Goal: Navigation & Orientation: Find specific page/section

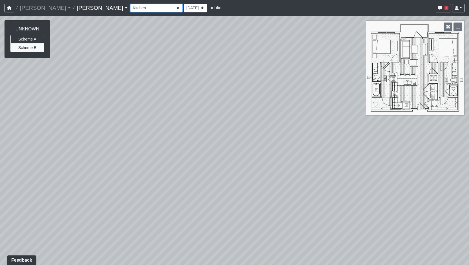
click at [130, 11] on select "Column Seating Column Shelves Dining Table Entry 1 Entry 2 Kitchen Lounge 1 Lou…" at bounding box center [156, 8] width 52 height 9
click at [130, 4] on select "Column Seating Column Shelves Dining Table Entry 1 Entry 2 Kitchen Lounge 1 Lou…" at bounding box center [156, 8] width 52 height 9
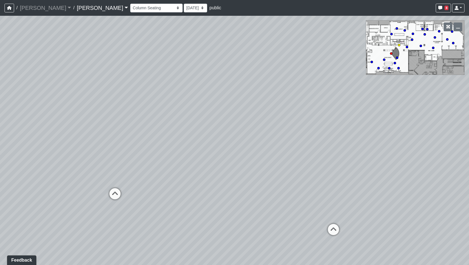
click at [115, 190] on icon at bounding box center [114, 196] width 17 height 17
drag, startPoint x: 146, startPoint y: 198, endPoint x: 337, endPoint y: 43, distance: 246.3
click at [337, 43] on div "Loading... Entry Loading... Laundry Loading... Living Room Loading... Hall 1 Lo…" at bounding box center [234, 140] width 469 height 249
drag, startPoint x: 176, startPoint y: 80, endPoint x: 130, endPoint y: 140, distance: 75.0
click at [130, 140] on div "Loading... Entry Loading... Laundry Loading... Living Room Loading... Hall 1 Lo…" at bounding box center [234, 140] width 469 height 249
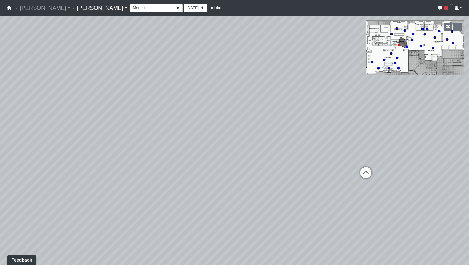
drag, startPoint x: 207, startPoint y: 72, endPoint x: 181, endPoint y: 102, distance: 38.9
click at [181, 102] on div "Loading... Entry Loading... Laundry Loading... Living Room Loading... Hall 1 Lo…" at bounding box center [234, 140] width 469 height 249
click at [181, 82] on div "Loading... Entry Loading... Laundry Loading... Living Room Loading... Hall 1 Lo…" at bounding box center [234, 140] width 469 height 249
click at [353, 186] on div "Loading... Entry Loading... Laundry Loading... Living Room Loading... Hall 1 Lo…" at bounding box center [234, 140] width 469 height 249
click at [361, 186] on icon at bounding box center [363, 191] width 17 height 17
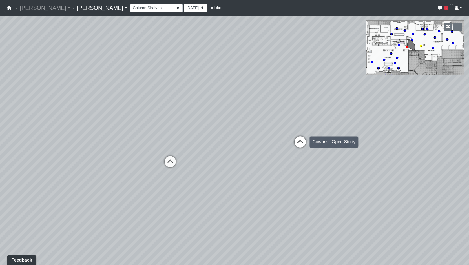
click at [308, 136] on div "Loading... Cowork - Open Study" at bounding box center [300, 142] width 17 height 17
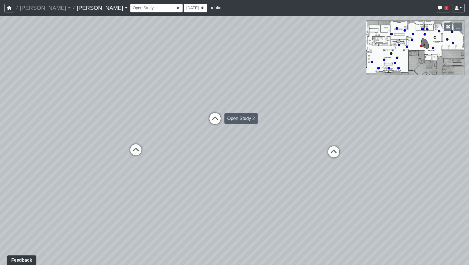
click at [215, 122] on icon at bounding box center [215, 121] width 17 height 17
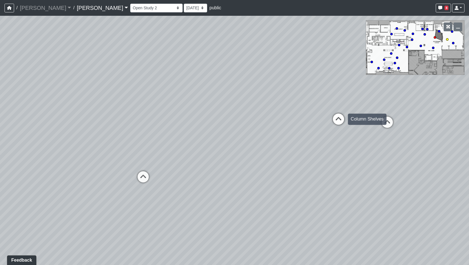
click at [340, 123] on icon at bounding box center [338, 122] width 17 height 17
drag, startPoint x: 360, startPoint y: 124, endPoint x: 15, endPoint y: 143, distance: 346.0
click at [15, 143] on div "Loading... Entry Loading... Laundry Loading... Living Room Loading... Hall 1 Lo…" at bounding box center [234, 140] width 469 height 249
drag, startPoint x: 180, startPoint y: 161, endPoint x: 130, endPoint y: 154, distance: 50.7
click at [130, 154] on div "Loading... Entry Loading... Laundry Loading... Living Room Loading... Hall 1 Lo…" at bounding box center [234, 140] width 469 height 249
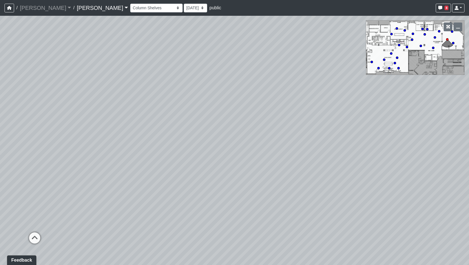
drag, startPoint x: 303, startPoint y: 156, endPoint x: 279, endPoint y: 157, distance: 24.3
click at [279, 157] on div "Loading... Entry Loading... Laundry Loading... Living Room Loading... Hall 1 Lo…" at bounding box center [234, 140] width 469 height 249
drag, startPoint x: 279, startPoint y: 156, endPoint x: 282, endPoint y: 172, distance: 16.1
click at [282, 172] on div "Loading... Entry Loading... Laundry Loading... Living Room Loading... Hall 1 Lo…" at bounding box center [234, 140] width 469 height 249
click at [246, 161] on div "Loading... Entry Loading... Laundry Loading... Living Room Loading... Hall 1 Lo…" at bounding box center [234, 140] width 469 height 249
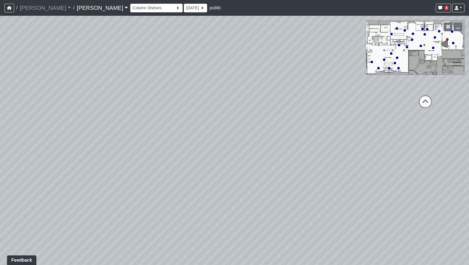
drag, startPoint x: 258, startPoint y: 141, endPoint x: 139, endPoint y: 65, distance: 141.9
click at [139, 65] on div "Loading... Entry Loading... Laundry Loading... Living Room Loading... Hall 1 Lo…" at bounding box center [234, 140] width 469 height 249
drag, startPoint x: 135, startPoint y: 71, endPoint x: 302, endPoint y: 113, distance: 172.0
click at [329, 124] on div "Loading... Entry Loading... Laundry Loading... Living Room Loading... Hall 1 Lo…" at bounding box center [234, 140] width 469 height 249
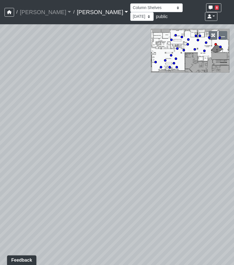
click at [155, 73] on div "Loading... Entry Loading... Laundry Loading... Living Room Loading... Hall 1 Lo…" at bounding box center [117, 144] width 234 height 240
drag, startPoint x: 170, startPoint y: 116, endPoint x: 140, endPoint y: 77, distance: 49.4
click at [140, 77] on div "Loading... Entry Loading... Laundry Loading... Living Room Loading... Hall 1 Lo…" at bounding box center [117, 144] width 234 height 240
drag, startPoint x: 118, startPoint y: 103, endPoint x: 172, endPoint y: 149, distance: 71.0
click at [172, 149] on div "Loading... Entry Loading... Laundry Loading... Living Room Loading... Hall 1 Lo…" at bounding box center [117, 144] width 234 height 240
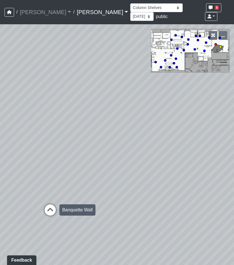
click at [55, 204] on icon at bounding box center [50, 212] width 17 height 17
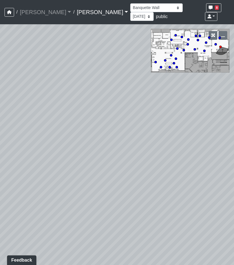
drag, startPoint x: 47, startPoint y: 167, endPoint x: 61, endPoint y: 164, distance: 14.6
click at [59, 165] on div "Loading... Entry Loading... Laundry Loading... Living Room Loading... Hall 1 Lo…" at bounding box center [117, 144] width 234 height 240
drag, startPoint x: 67, startPoint y: 172, endPoint x: 94, endPoint y: 161, distance: 28.6
click at [70, 170] on div "Loading... Entry Loading... Laundry Loading... Living Room Loading... Hall 1 Lo…" at bounding box center [117, 144] width 234 height 240
drag, startPoint x: 53, startPoint y: 162, endPoint x: 69, endPoint y: 161, distance: 16.3
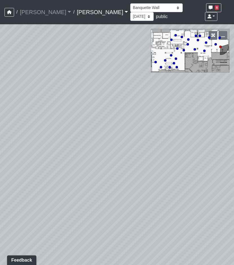
click at [69, 161] on div "Loading... Entry Loading... Laundry Loading... Living Room Loading... Hall 1 Lo…" at bounding box center [117, 144] width 234 height 240
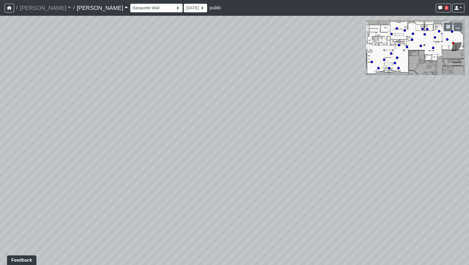
drag, startPoint x: 289, startPoint y: 174, endPoint x: 238, endPoint y: 171, distance: 51.1
click at [238, 171] on div "Loading... Entry Loading... Laundry Loading... Living Room Loading... Hall 1 Lo…" at bounding box center [234, 140] width 469 height 249
drag, startPoint x: 234, startPoint y: 170, endPoint x: 295, endPoint y: 178, distance: 61.6
click at [340, 183] on div "Loading... Entry Loading... Laundry Loading... Living Room Loading... Hall 1 Lo…" at bounding box center [234, 140] width 469 height 249
drag, startPoint x: 106, startPoint y: 169, endPoint x: 277, endPoint y: 167, distance: 171.0
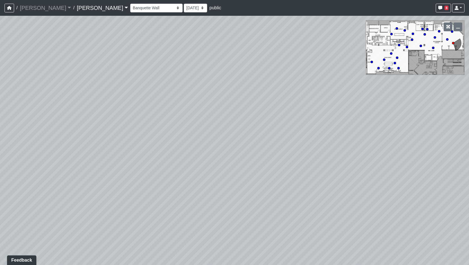
click at [277, 167] on div "Loading... Entry Loading... Laundry Loading... Living Room Loading... Hall 1 Lo…" at bounding box center [234, 140] width 469 height 249
click at [217, 161] on div "Loading... Entry Loading... Laundry Loading... Living Room Loading... Hall 1 Lo…" at bounding box center [234, 140] width 469 height 249
drag, startPoint x: 123, startPoint y: 121, endPoint x: 188, endPoint y: 96, distance: 69.5
click at [185, 96] on div "Loading... Entry Loading... Laundry Loading... Living Room Loading... Hall 1 Lo…" at bounding box center [234, 140] width 469 height 249
drag, startPoint x: 99, startPoint y: 149, endPoint x: 359, endPoint y: 97, distance: 265.1
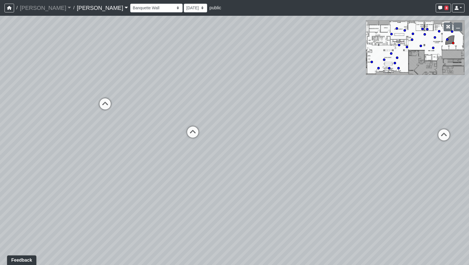
click at [352, 97] on div "Loading... Entry Loading... Laundry Loading... Living Room Loading... Hall 1 Lo…" at bounding box center [234, 140] width 469 height 249
drag, startPoint x: 184, startPoint y: 104, endPoint x: 184, endPoint y: 195, distance: 91.0
click at [184, 195] on div "Loading... Entry Loading... Laundry Loading... Living Room Loading... Hall 1 Lo…" at bounding box center [234, 140] width 469 height 249
drag, startPoint x: 278, startPoint y: 85, endPoint x: 221, endPoint y: 205, distance: 133.9
click at [221, 205] on div "Loading... Entry Loading... Laundry Loading... Living Room Loading... Hall 1 Lo…" at bounding box center [234, 140] width 469 height 249
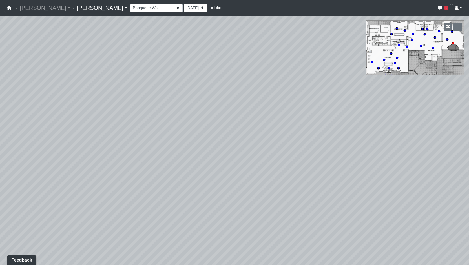
drag, startPoint x: 217, startPoint y: 136, endPoint x: 217, endPoint y: 80, distance: 55.8
click at [219, 78] on div "Loading... Entry Loading... Laundry Loading... Living Room Loading... Hall 1 Lo…" at bounding box center [234, 140] width 469 height 249
drag, startPoint x: 217, startPoint y: 80, endPoint x: 217, endPoint y: 61, distance: 19.2
click at [217, 61] on div "Loading... Entry Loading... Laundry Loading... Living Room Loading... Hall 1 Lo…" at bounding box center [234, 140] width 469 height 249
drag, startPoint x: 205, startPoint y: 140, endPoint x: 45, endPoint y: 195, distance: 169.6
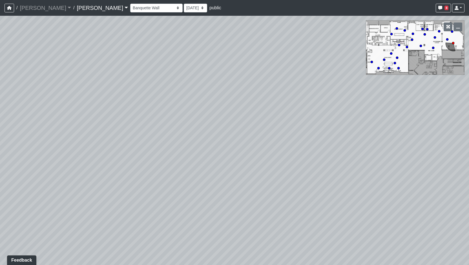
click at [46, 195] on div "Loading... Entry Loading... Laundry Loading... Living Room Loading... Hall 1 Lo…" at bounding box center [234, 140] width 469 height 249
drag, startPoint x: 365, startPoint y: 210, endPoint x: 43, endPoint y: 132, distance: 331.2
click at [164, 157] on div "Loading... Entry Loading... Laundry Loading... Living Room Loading... Hall 1 Lo…" at bounding box center [234, 140] width 469 height 249
drag, startPoint x: 293, startPoint y: 137, endPoint x: 227, endPoint y: 135, distance: 66.5
click at [434, 166] on div "Loading... Entry Loading... Laundry Loading... Living Room Loading... Hall 1 Lo…" at bounding box center [234, 140] width 469 height 249
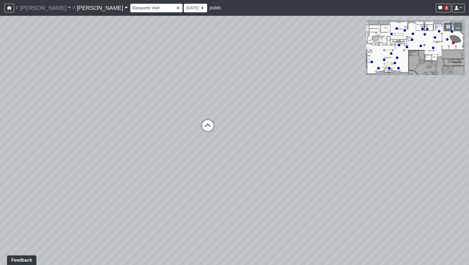
drag, startPoint x: 151, startPoint y: 128, endPoint x: 202, endPoint y: 131, distance: 50.5
click at [200, 131] on div "Loading... Entry Loading... Laundry Loading... Living Room Loading... Hall 1 Lo…" at bounding box center [234, 140] width 469 height 249
click at [229, 125] on icon at bounding box center [223, 129] width 17 height 17
drag, startPoint x: 157, startPoint y: 118, endPoint x: 242, endPoint y: 128, distance: 86.2
click at [328, 130] on div "Loading... Entry Loading... Laundry Loading... Living Room Loading... Hall 1 Lo…" at bounding box center [234, 140] width 469 height 249
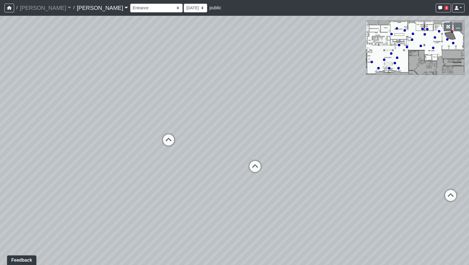
drag, startPoint x: 203, startPoint y: 102, endPoint x: 207, endPoint y: 101, distance: 4.8
click at [207, 101] on div "Loading... Entry Loading... Laundry Loading... Living Room Loading... Hall 1 Lo…" at bounding box center [234, 140] width 469 height 249
click at [168, 148] on icon at bounding box center [172, 141] width 17 height 17
drag, startPoint x: 117, startPoint y: 124, endPoint x: 181, endPoint y: 126, distance: 64.5
click at [181, 126] on div "Loading... Entry Loading... Laundry Loading... Living Room Loading... Hall 1 Lo…" at bounding box center [234, 140] width 469 height 249
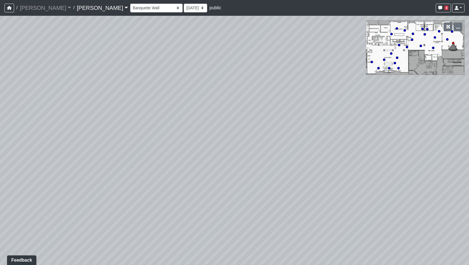
drag, startPoint x: 211, startPoint y: 71, endPoint x: 217, endPoint y: 104, distance: 33.6
click at [217, 104] on div "Loading... Entry Loading... Laundry Loading... Living Room Loading... Hall 1 Lo…" at bounding box center [234, 140] width 469 height 249
click at [184, 10] on select "[DATE] [DATE] [DATE] [DATE] [DATE] [DATE] [DATE] [DATE] [DATE] [DATE] [DATE] [D…" at bounding box center [195, 8] width 23 height 9
drag, startPoint x: 243, startPoint y: 135, endPoint x: 236, endPoint y: 179, distance: 44.6
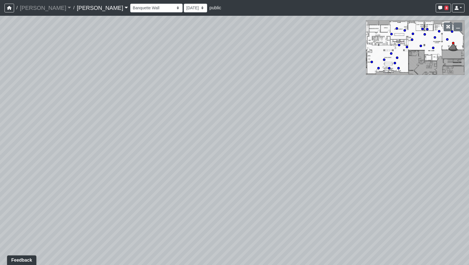
click at [236, 179] on div "Loading... Entry Loading... Laundry Loading... Living Room Loading... Hall 1 Lo…" at bounding box center [234, 140] width 469 height 249
click at [130, 6] on select "Column Seating Column Shelves Dining Table Entry 1 Entry 2 Kitchen Lounge 1 Lou…" at bounding box center [156, 8] width 52 height 9
click at [130, 4] on select "Column Seating Column Shelves Dining Table Entry 1 Entry 2 Kitchen Lounge 1 Lou…" at bounding box center [156, 8] width 52 height 9
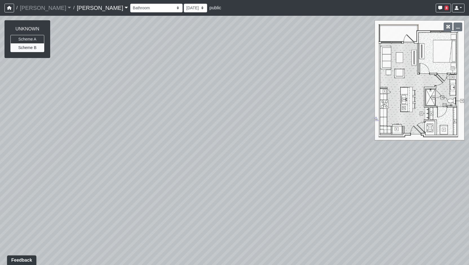
drag, startPoint x: 192, startPoint y: 116, endPoint x: 337, endPoint y: 120, distance: 144.8
click at [325, 118] on div "Loading... Entry Loading... Laundry Loading... Living Room Loading... Hall 1 Lo…" at bounding box center [234, 140] width 469 height 249
drag, startPoint x: 65, startPoint y: 113, endPoint x: 39, endPoint y: 99, distance: 30.1
click at [59, 104] on div "Loading... Entry Loading... Laundry Loading... Living Room Loading... Hall 1 Lo…" at bounding box center [234, 140] width 469 height 249
click at [222, 218] on icon at bounding box center [217, 223] width 17 height 17
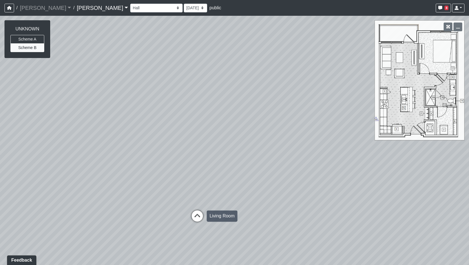
click at [196, 211] on icon at bounding box center [197, 218] width 17 height 17
drag, startPoint x: 252, startPoint y: 170, endPoint x: 130, endPoint y: 147, distance: 124.2
click at [130, 147] on div "Loading... Entry Loading... Laundry Loading... Living Room Loading... Hall 1 Lo…" at bounding box center [234, 140] width 469 height 249
drag, startPoint x: 259, startPoint y: 136, endPoint x: 314, endPoint y: 148, distance: 56.0
click at [314, 148] on div "Loading... Entry Loading... Laundry Loading... Living Room Loading... Hall 1 Lo…" at bounding box center [234, 140] width 469 height 249
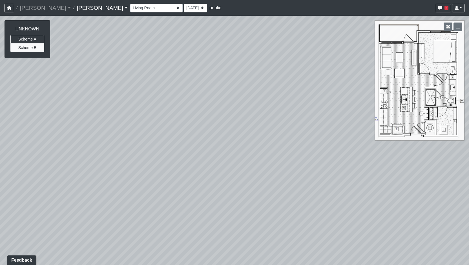
drag, startPoint x: 107, startPoint y: 156, endPoint x: 273, endPoint y: 158, distance: 165.9
click at [307, 159] on div "Loading... Entry Loading... Laundry Loading... Living Room Loading... Hall 1 Lo…" at bounding box center [234, 140] width 469 height 249
drag, startPoint x: 154, startPoint y: 143, endPoint x: 238, endPoint y: 143, distance: 84.0
click at [238, 143] on div "Loading... Entry Loading... Laundry Loading... Living Room Loading... Hall 1 Lo…" at bounding box center [234, 140] width 469 height 249
click at [239, 170] on div "Loading... Entry Loading... Laundry Loading... Living Room Loading... Hall 1 Lo…" at bounding box center [234, 140] width 469 height 249
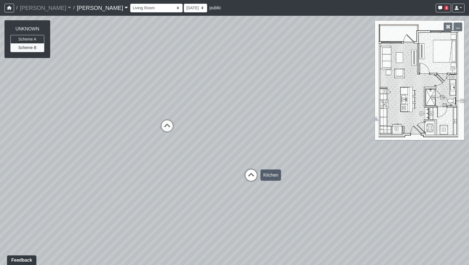
click at [253, 176] on icon at bounding box center [251, 178] width 17 height 17
select select "vzrQXD9kEipt4Cgmgh8iUV"
click at [174, 94] on div "Loading... Entry Loading... Laundry Loading... Living Room Loading... Hall 1 Lo…" at bounding box center [234, 140] width 469 height 249
